Goal: Answer question/provide support: Answer question/provide support

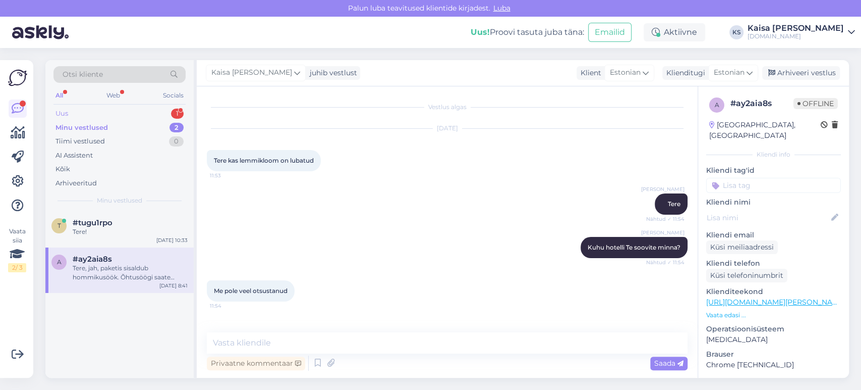
click at [145, 106] on div "Uus 1" at bounding box center [119, 113] width 132 height 14
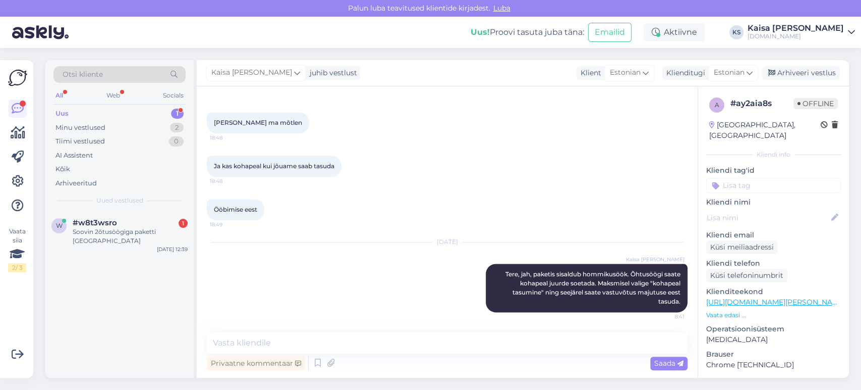
click at [116, 209] on div "Otsi kliente All Web Socials Uus 1 Minu vestlused 2 Tiimi vestlused 0 AI Assist…" at bounding box center [119, 135] width 148 height 151
click at [114, 231] on div "Soovin 2õtusöögiga paketti [GEOGRAPHIC_DATA]" at bounding box center [130, 236] width 115 height 18
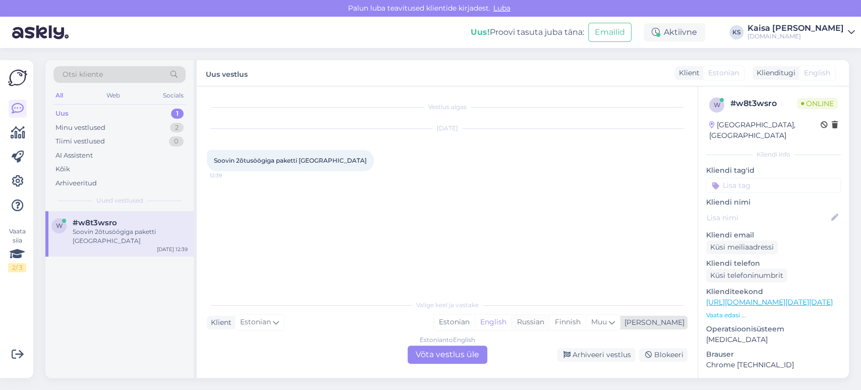
click at [550, 319] on div "Russian" at bounding box center [531, 321] width 38 height 15
click at [475, 321] on div "Estonian" at bounding box center [454, 321] width 41 height 15
click at [476, 350] on div "Estonian to Estonian Võta vestlus üle" at bounding box center [448, 354] width 80 height 18
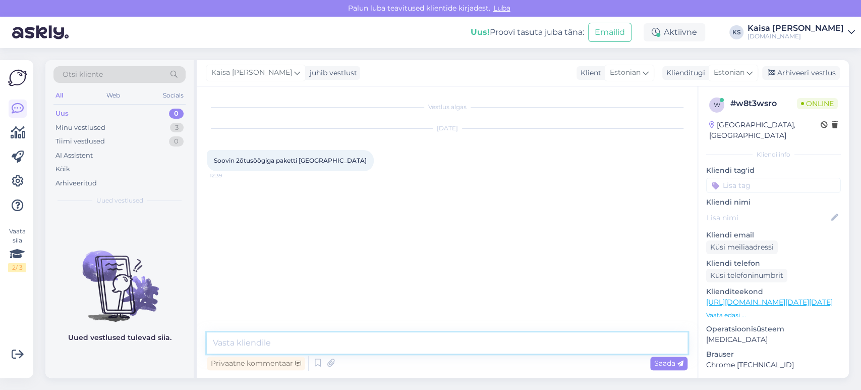
click at [475, 346] on textarea at bounding box center [447, 342] width 481 height 21
click at [742, 310] on p "Vaata edasi ..." at bounding box center [773, 314] width 135 height 9
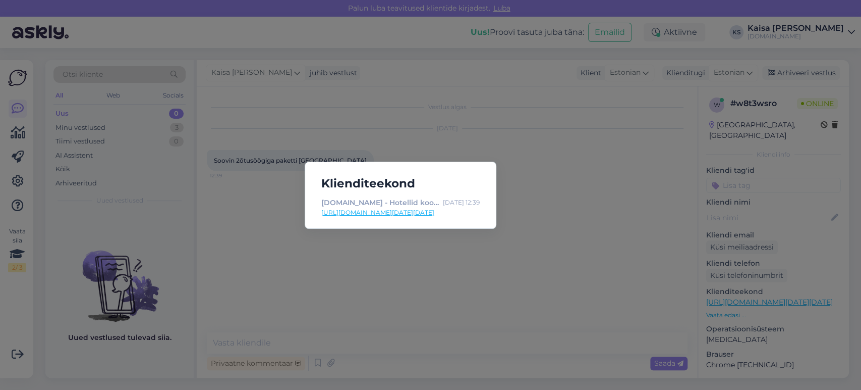
drag, startPoint x: 537, startPoint y: 212, endPoint x: 531, endPoint y: 204, distance: 10.0
click at [537, 212] on div "Klienditeekond [DOMAIN_NAME] - Hotellid koos võluvate lisavõimalustega [DATE] 1…" at bounding box center [430, 195] width 861 height 390
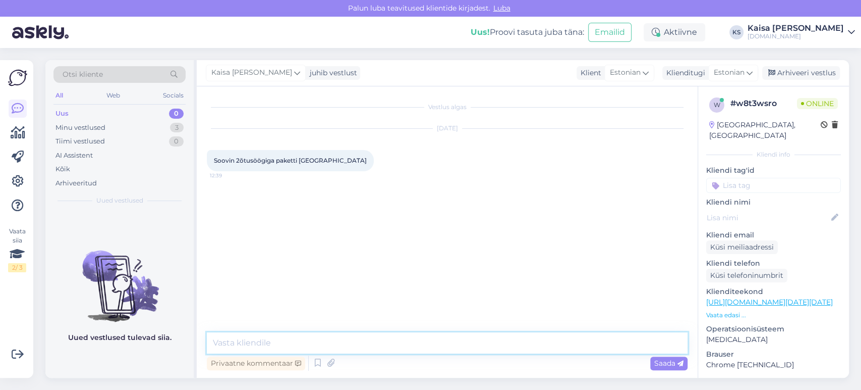
click at [412, 346] on textarea at bounding box center [447, 342] width 481 height 21
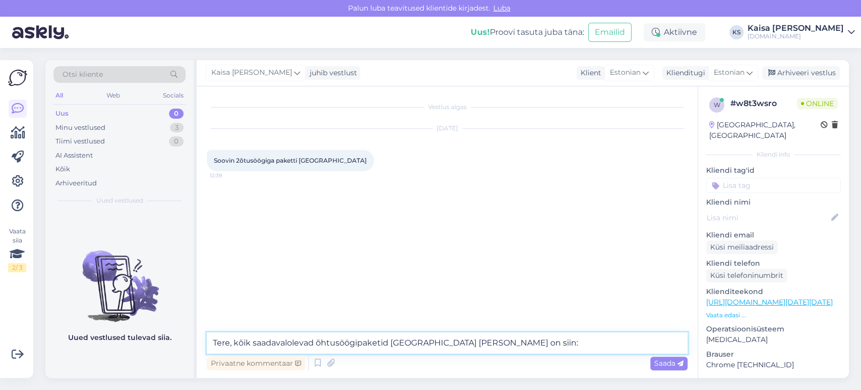
paste textarea "[URL][DOMAIN_NAME][DATE][DATE][GEOGRAPHIC_DATA]"
type textarea "Tere, kõik saadavalolevad õhtusöögipaketid Pärnus [PERSON_NAME] on siin: [URL][…"
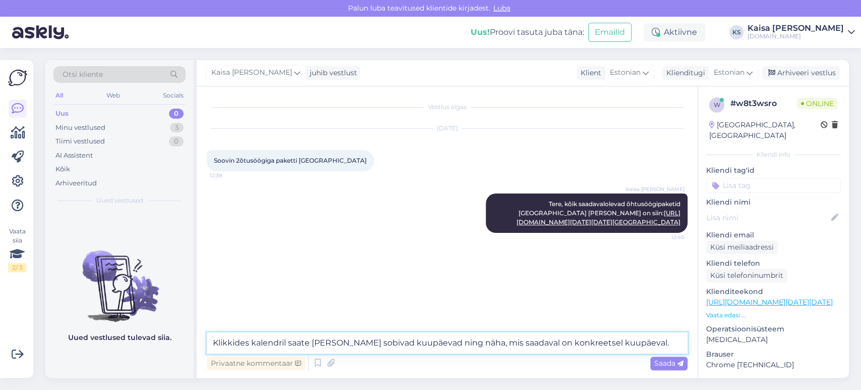
type textarea "Klikkides kalendril saate [PERSON_NAME] sobivad kuupäevad ning näha, mis saadav…"
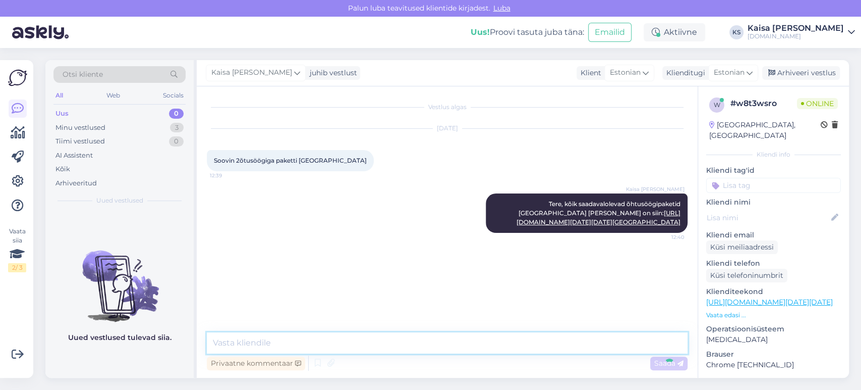
scroll to position [91, 0]
